Goal: Task Accomplishment & Management: Use online tool/utility

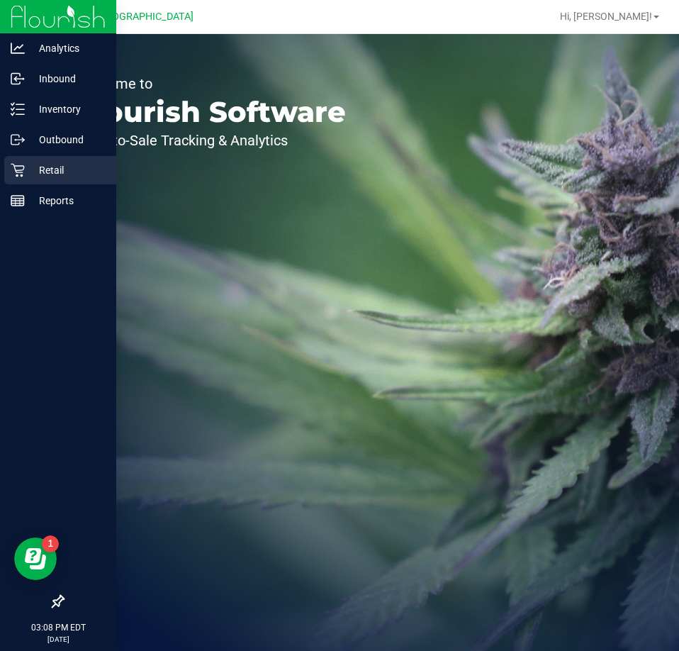
click at [19, 169] on icon at bounding box center [18, 170] width 14 height 14
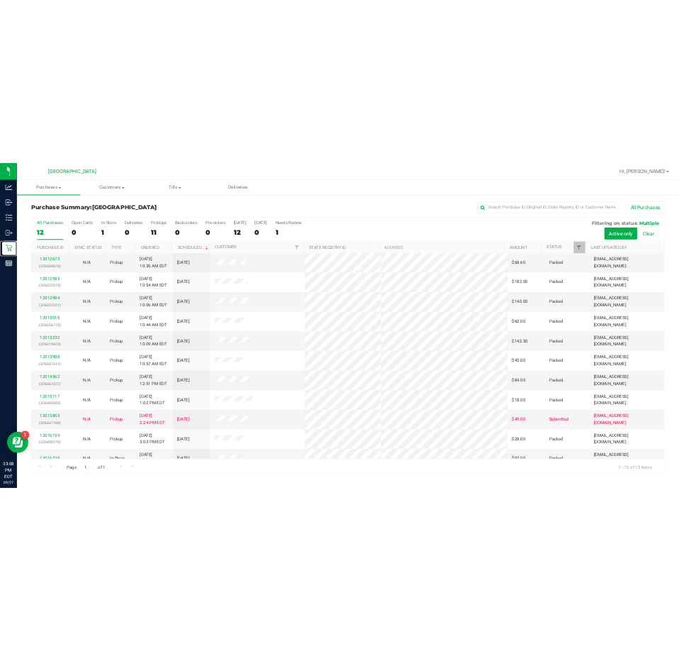
scroll to position [60, 0]
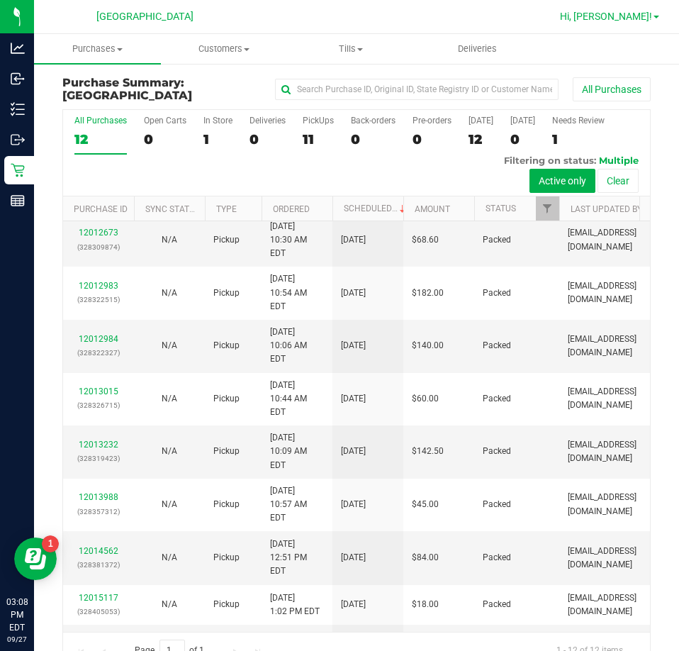
click at [645, 20] on span "Hi, [PERSON_NAME]!" at bounding box center [606, 16] width 92 height 11
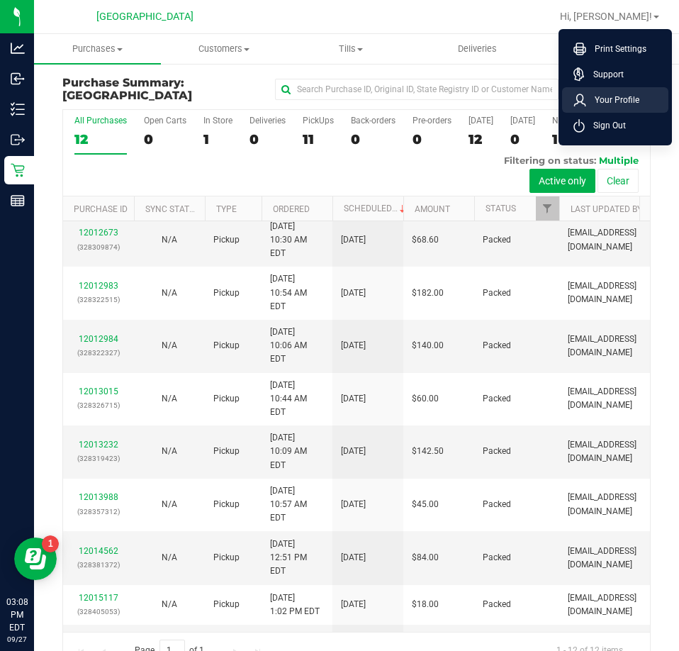
click at [596, 112] on li "Your Profile" at bounding box center [615, 100] width 106 height 26
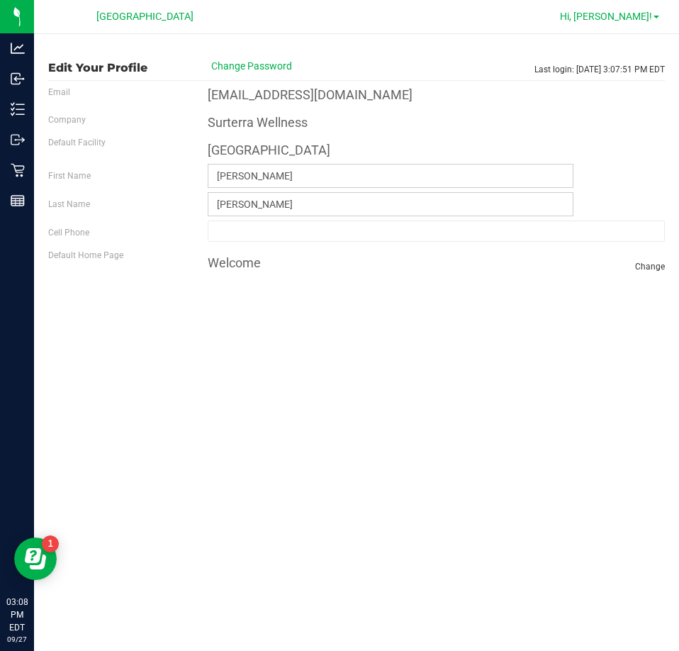
click at [637, 12] on span "Hi, [PERSON_NAME]!" at bounding box center [606, 16] width 92 height 11
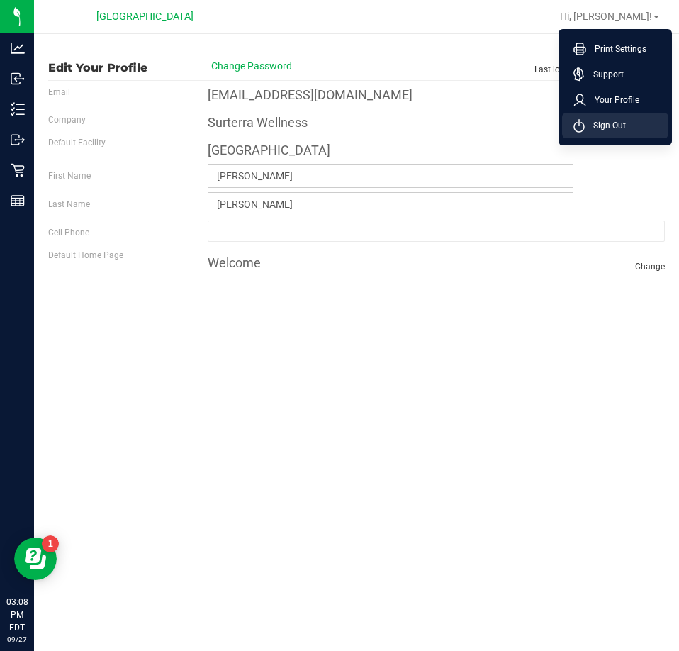
click at [629, 133] on li "Sign Out" at bounding box center [615, 126] width 106 height 26
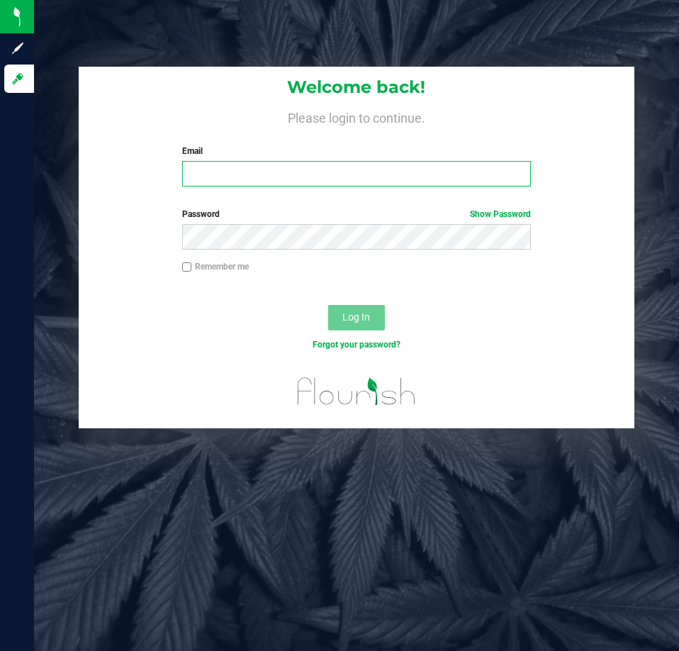
click at [240, 183] on input "Email" at bounding box center [356, 174] width 349 height 26
type input "[EMAIL_ADDRESS][DOMAIN_NAME]"
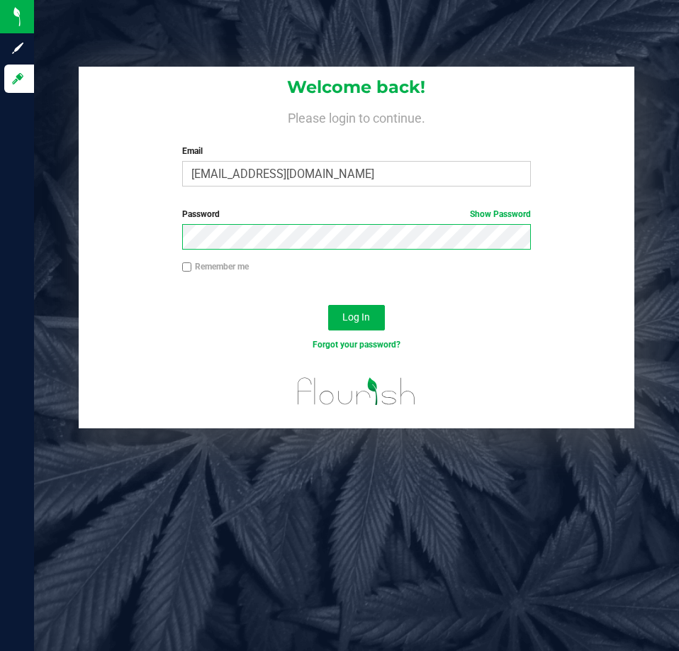
click at [328, 305] on button "Log In" at bounding box center [356, 318] width 57 height 26
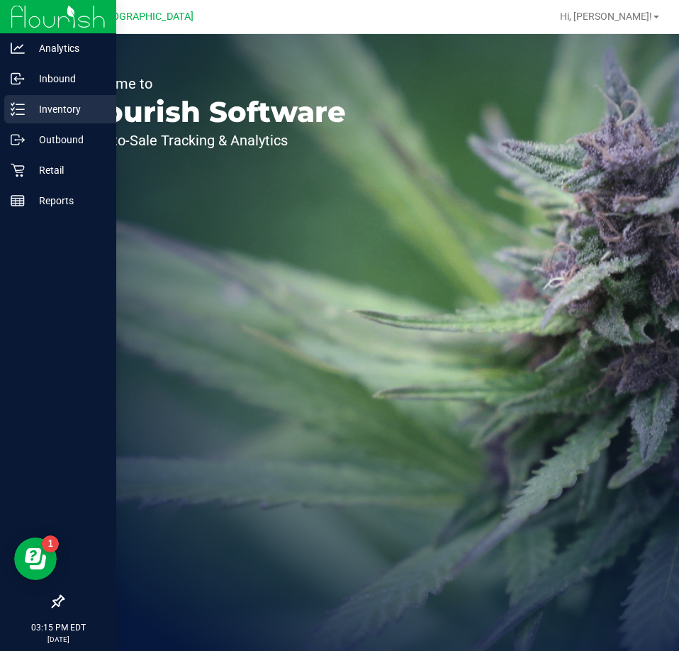
click at [62, 114] on p "Inventory" at bounding box center [67, 109] width 85 height 17
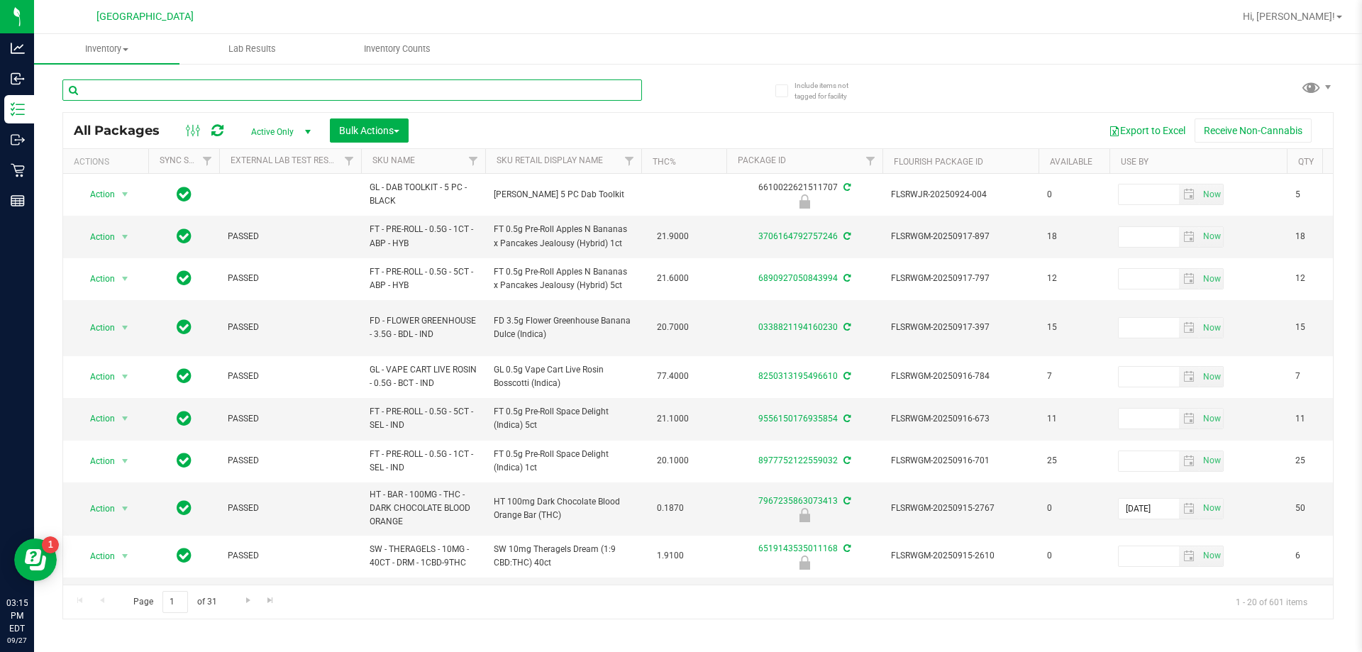
click at [306, 87] on input "text" at bounding box center [351, 89] width 579 height 21
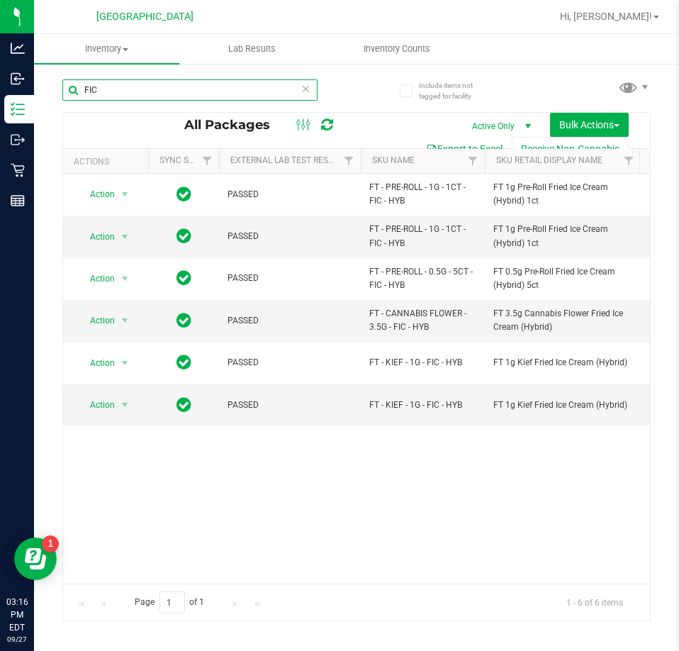
type input "FIC"
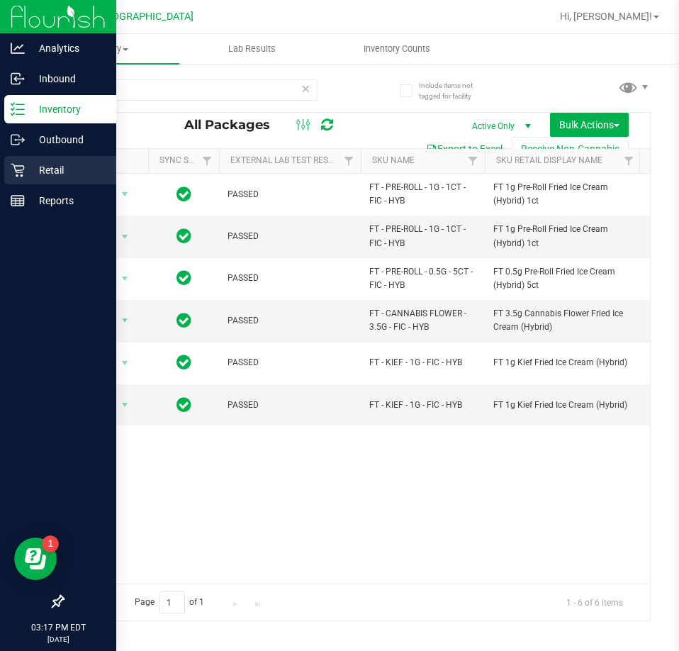
click at [44, 167] on p "Retail" at bounding box center [67, 170] width 85 height 17
